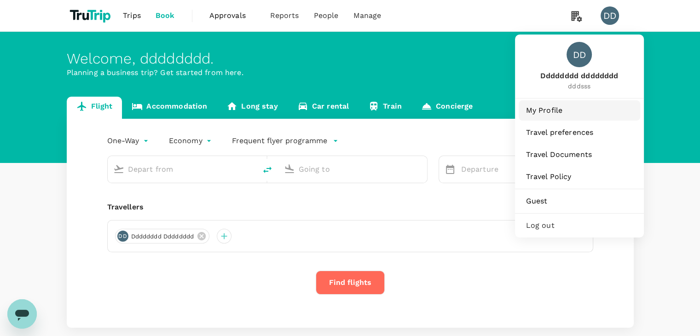
click at [551, 105] on span "My Profile" at bounding box center [579, 110] width 107 height 11
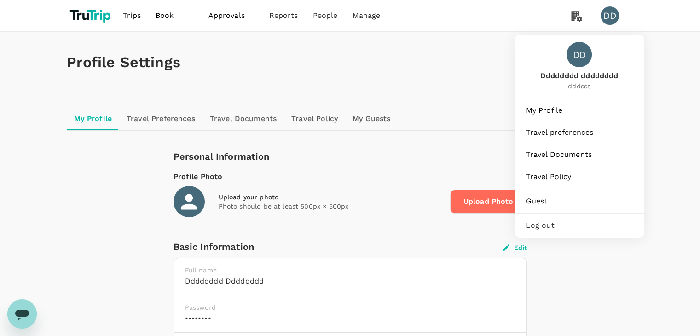
click at [552, 220] on span "Log out" at bounding box center [579, 225] width 107 height 11
